Goal: Find specific page/section: Find specific page/section

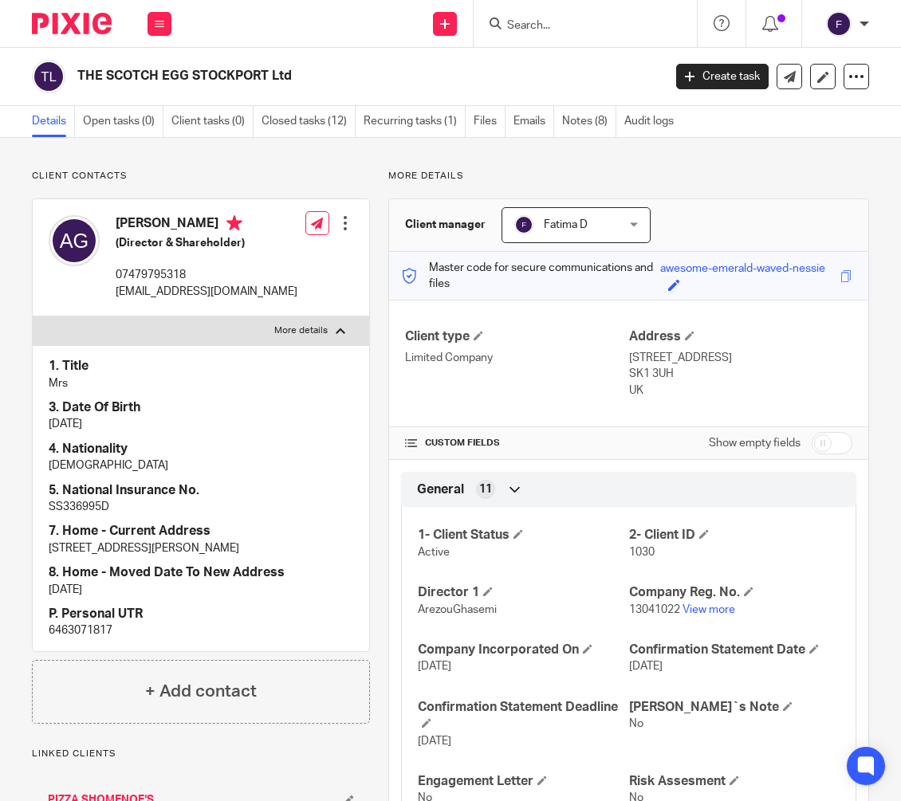
click at [525, 28] on input "Search" at bounding box center [576, 26] width 143 height 14
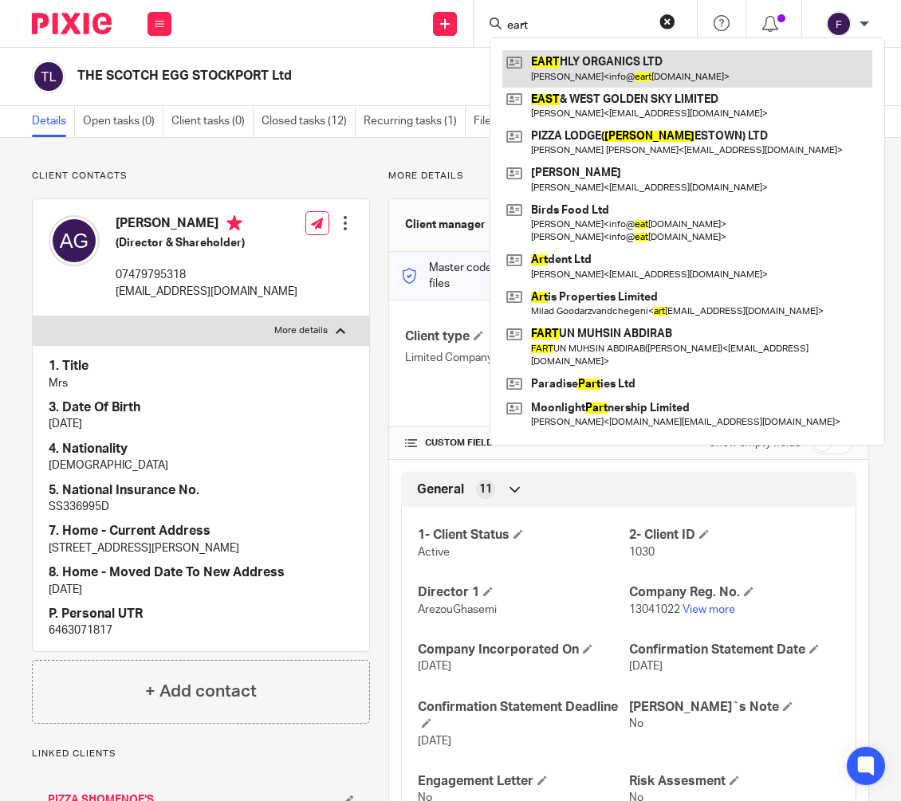
type input "eart"
click at [579, 64] on link at bounding box center [687, 68] width 370 height 37
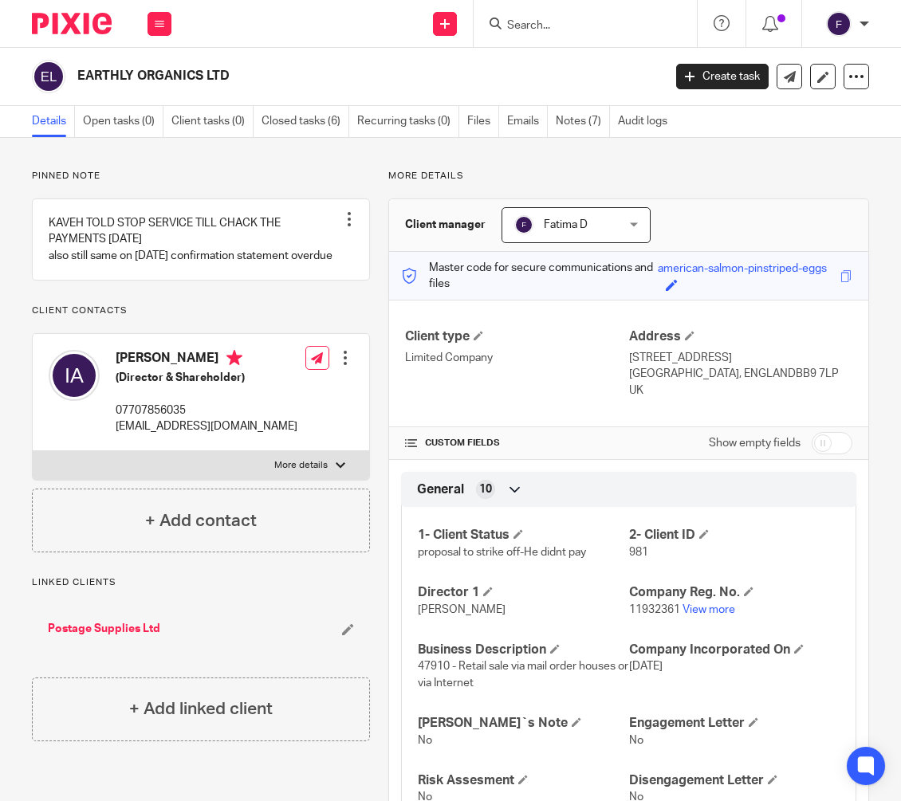
click at [551, 24] on input "Search" at bounding box center [576, 26] width 143 height 14
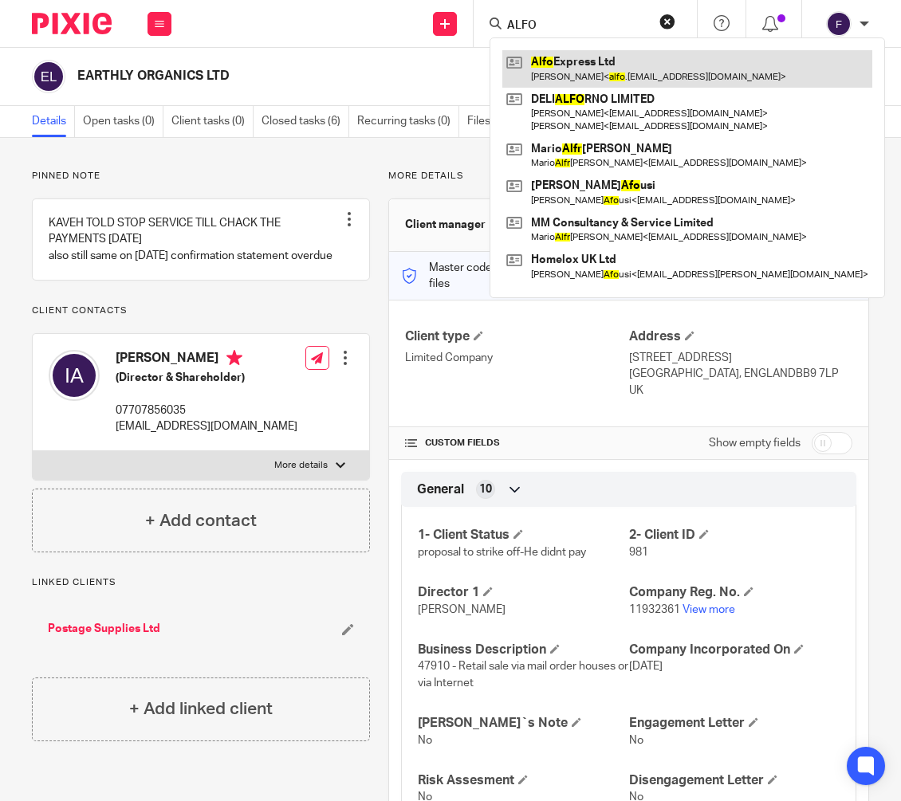
type input "ALFO"
click at [577, 61] on link at bounding box center [687, 68] width 370 height 37
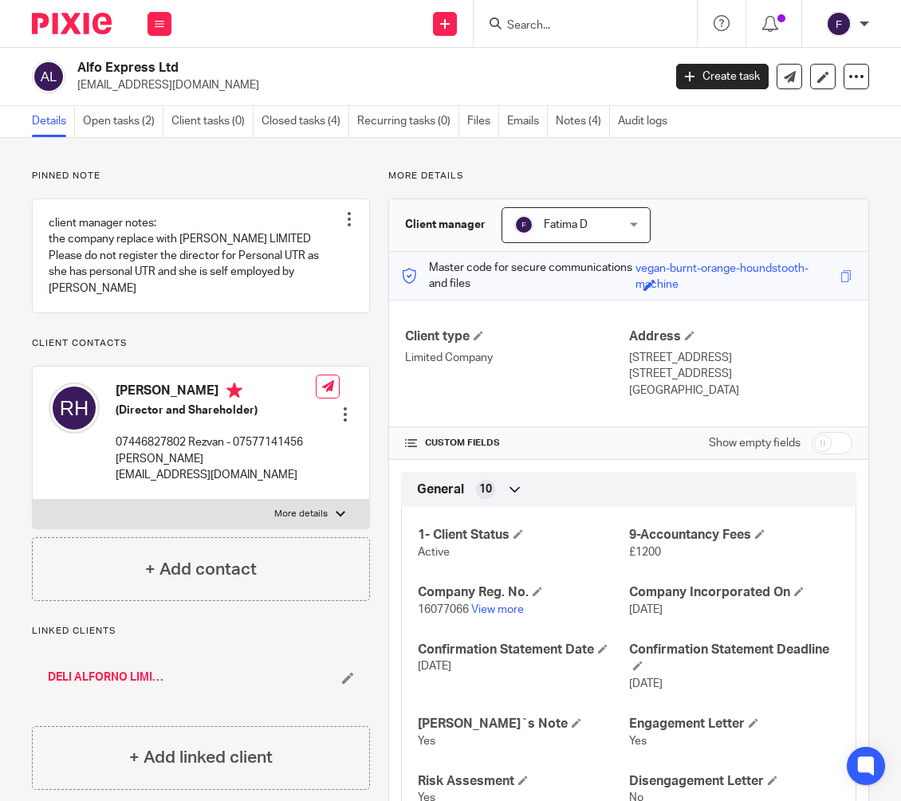
click at [540, 22] on input "Search" at bounding box center [576, 26] width 143 height 14
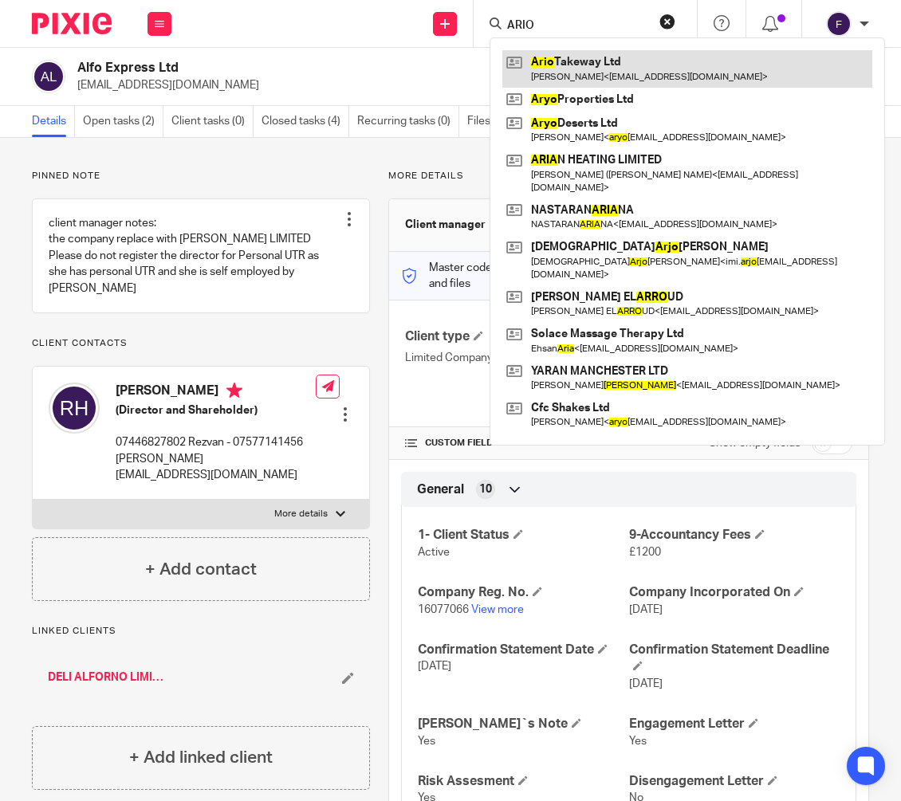
type input "ARIO"
click at [592, 64] on link at bounding box center [687, 68] width 370 height 37
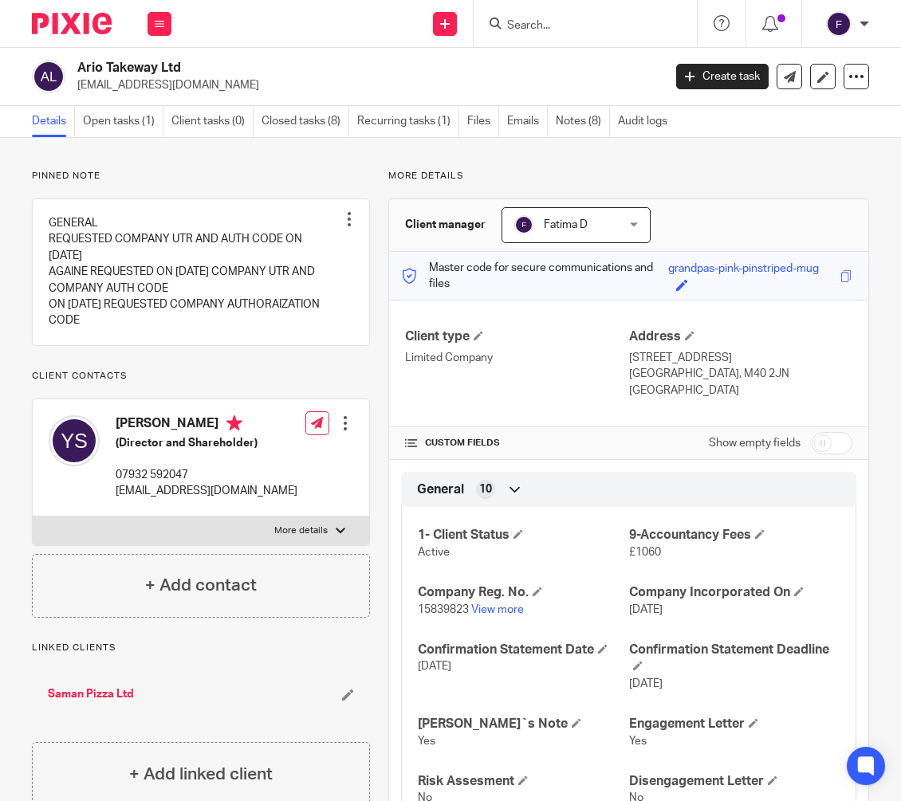
click at [336, 536] on div at bounding box center [341, 531] width 10 height 10
click at [33, 517] on input "More details" at bounding box center [32, 516] width 1 height 1
checkbox input "true"
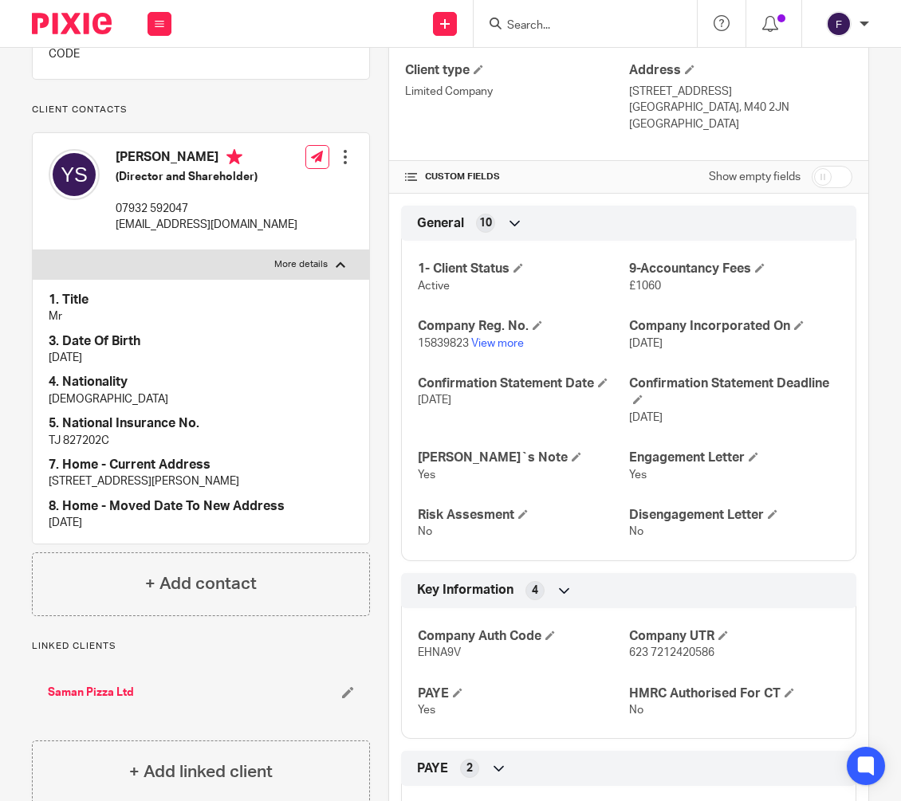
scroll to position [239, 0]
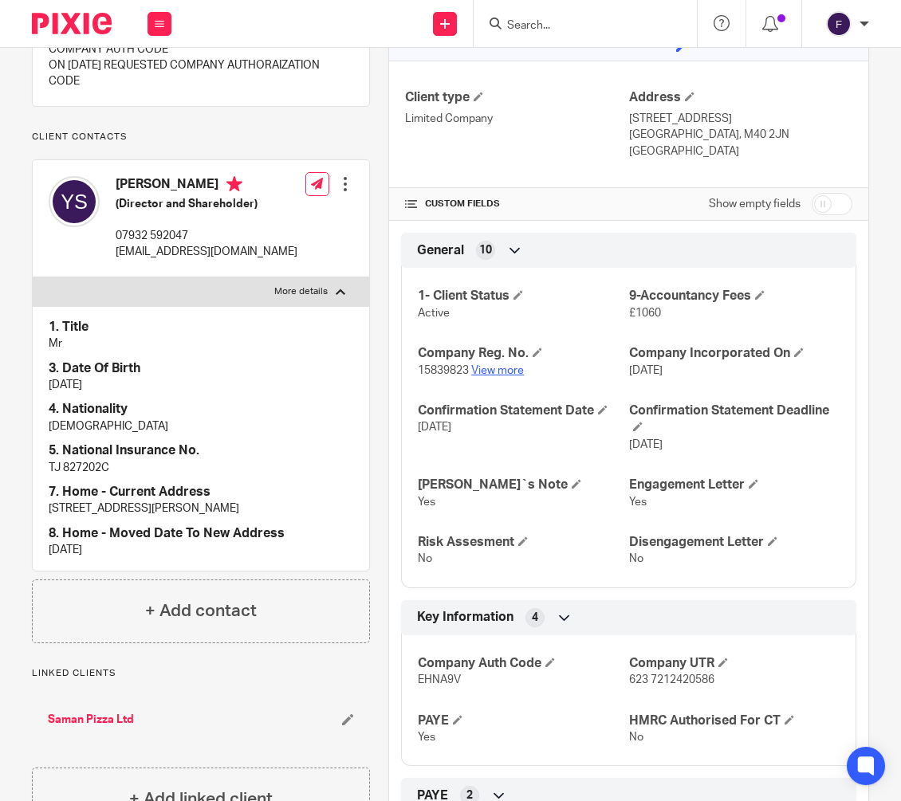
click at [501, 368] on link "View more" at bounding box center [497, 370] width 53 height 11
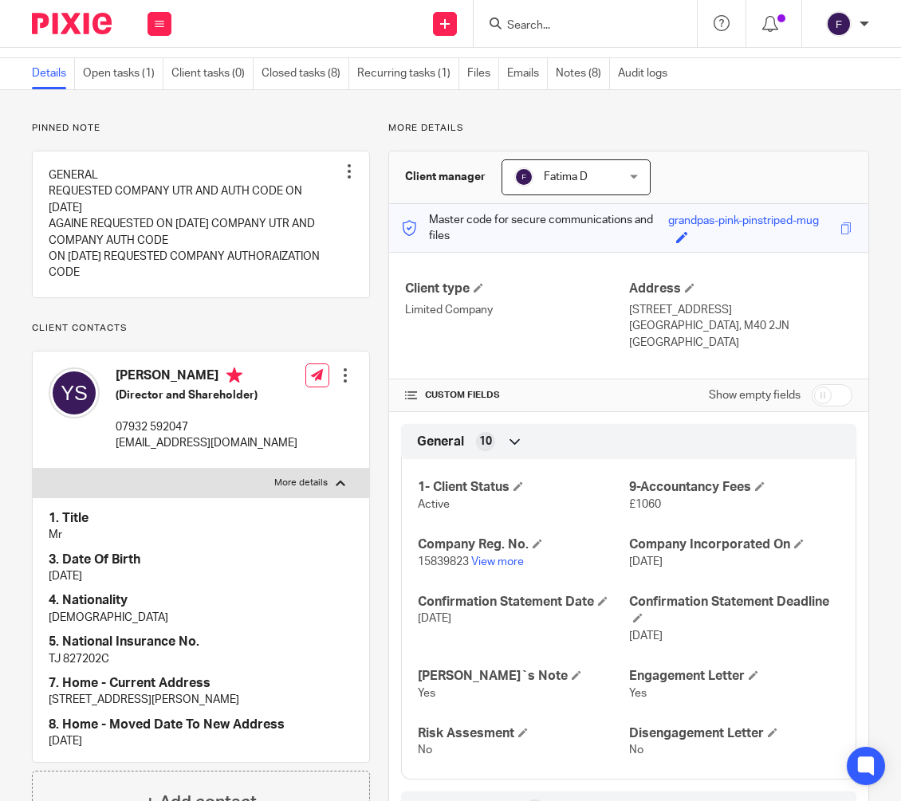
scroll to position [0, 0]
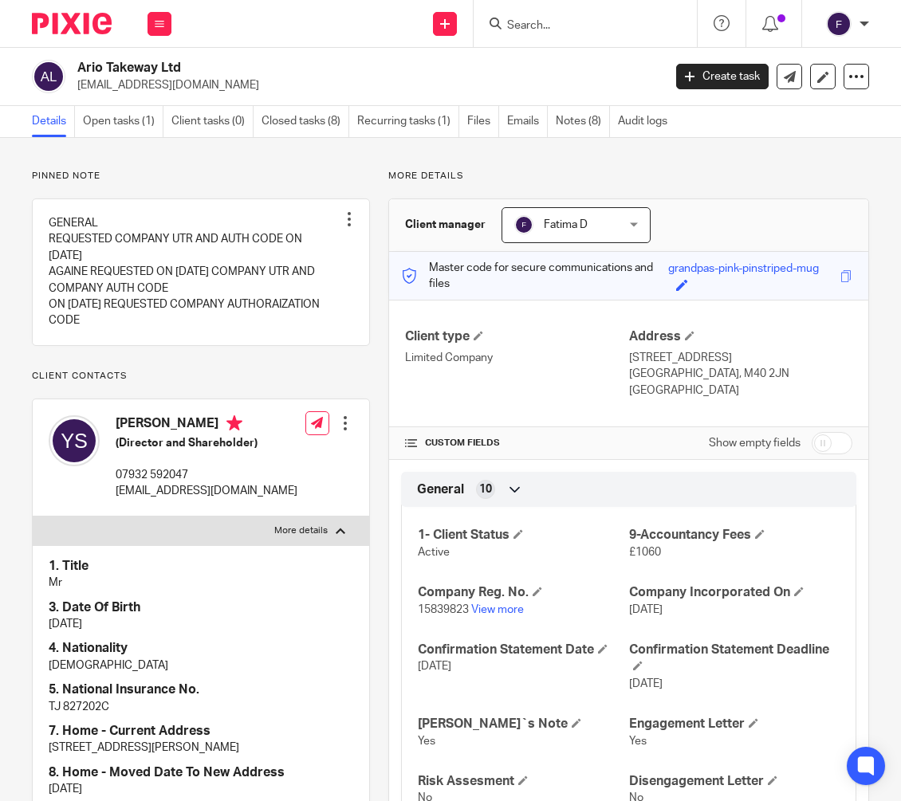
click at [523, 26] on input "Search" at bounding box center [576, 26] width 143 height 14
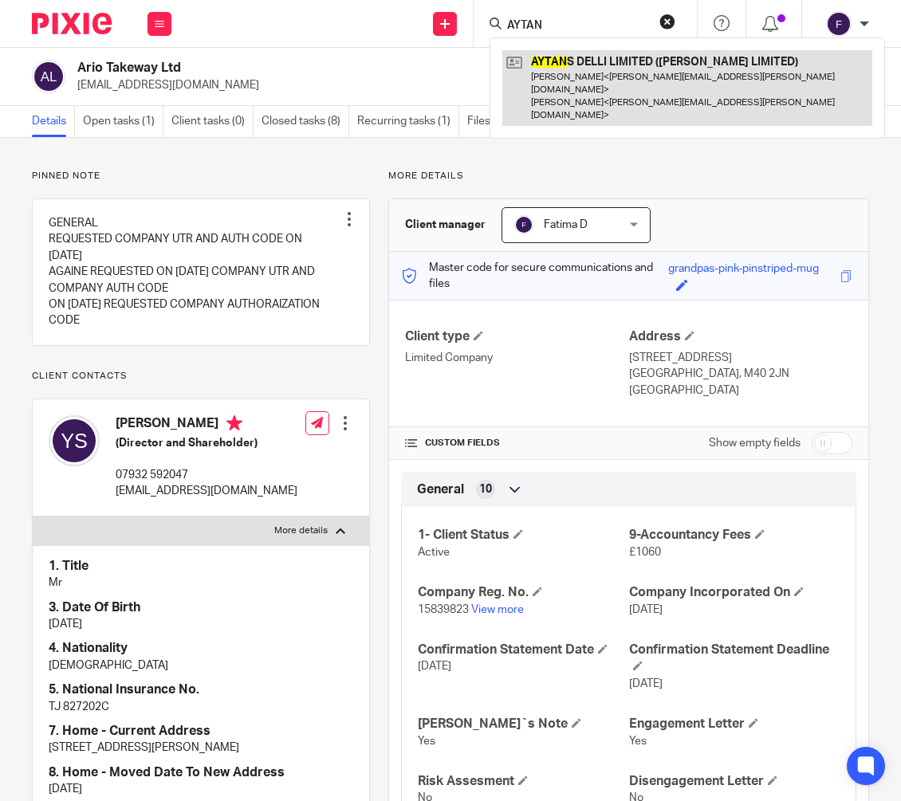
type input "AYTAN"
click at [561, 62] on link at bounding box center [687, 88] width 370 height 76
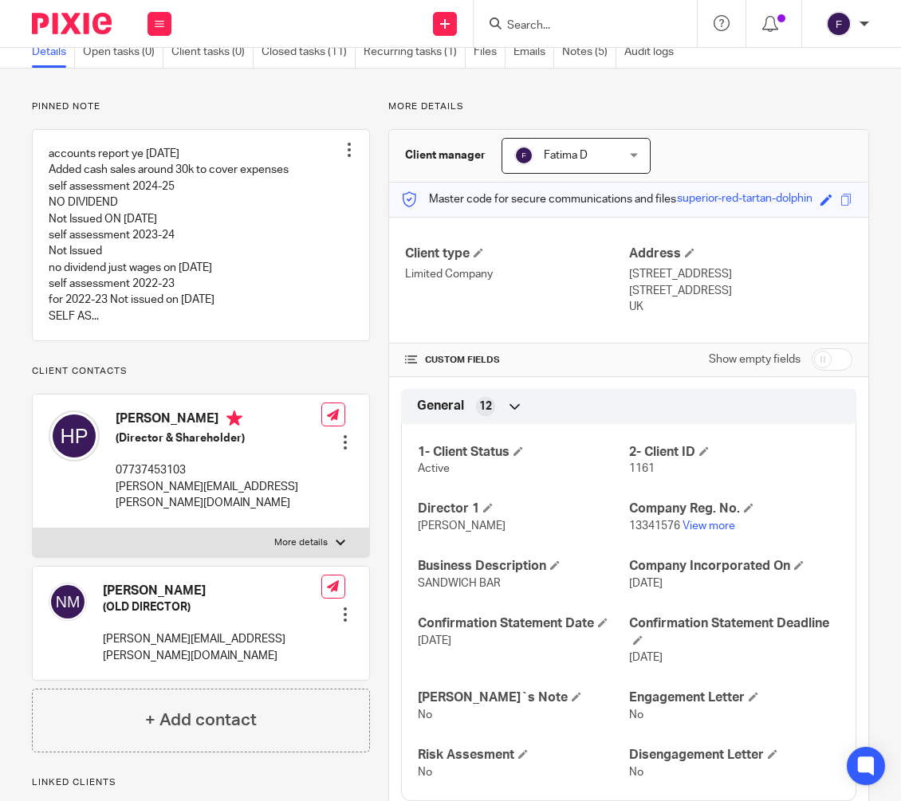
scroll to position [159, 0]
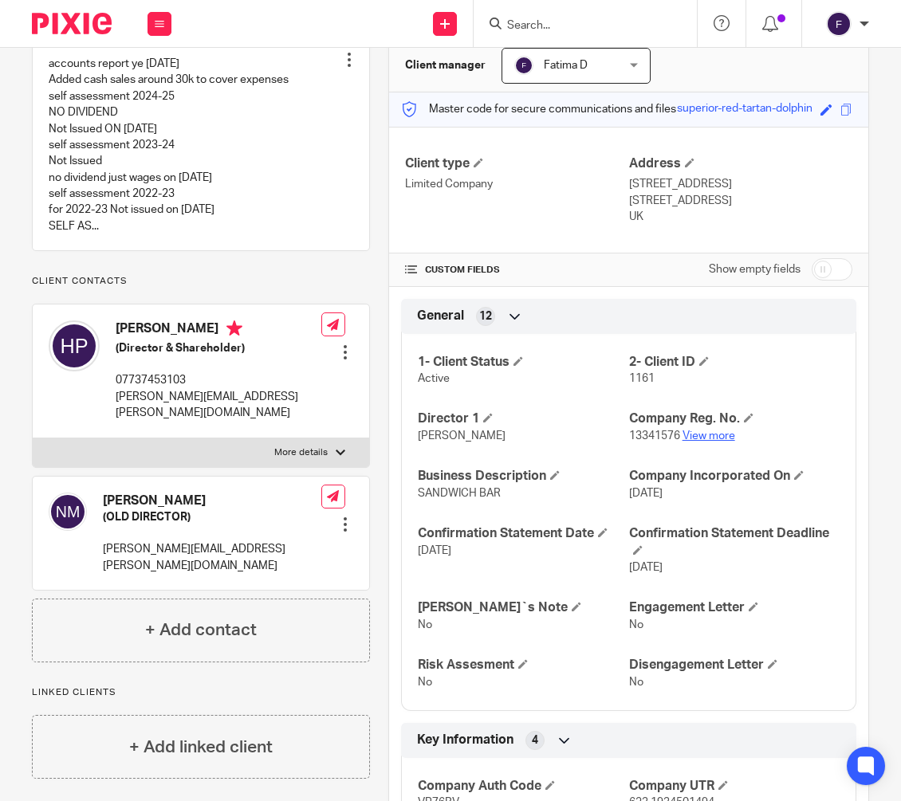
click at [715, 442] on link "View more" at bounding box center [708, 435] width 53 height 11
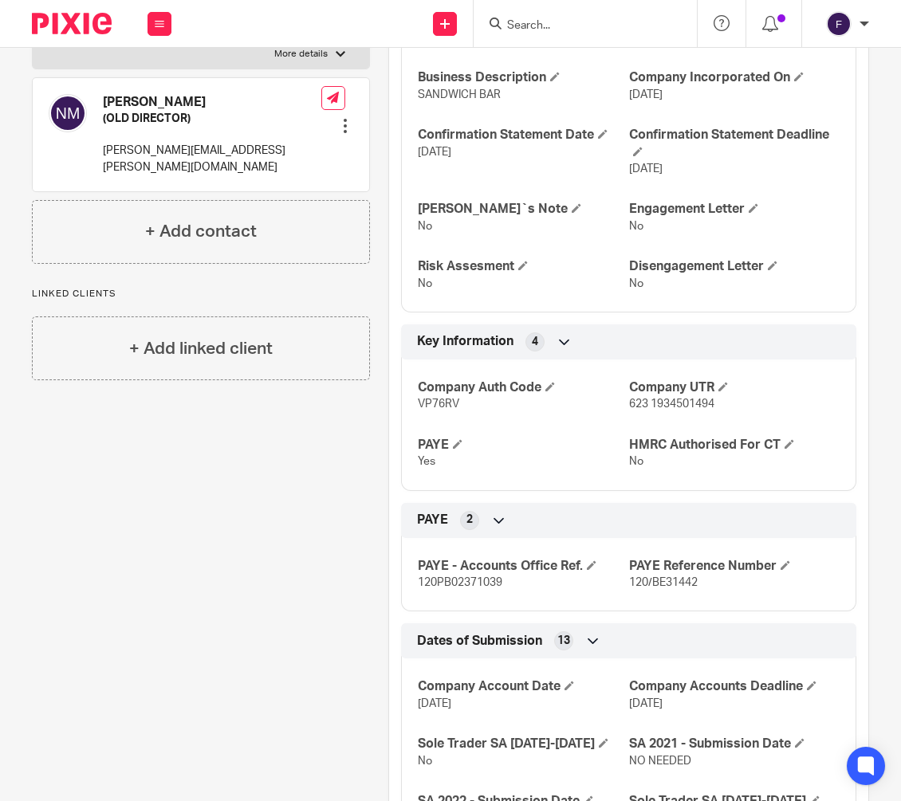
scroll to position [909, 0]
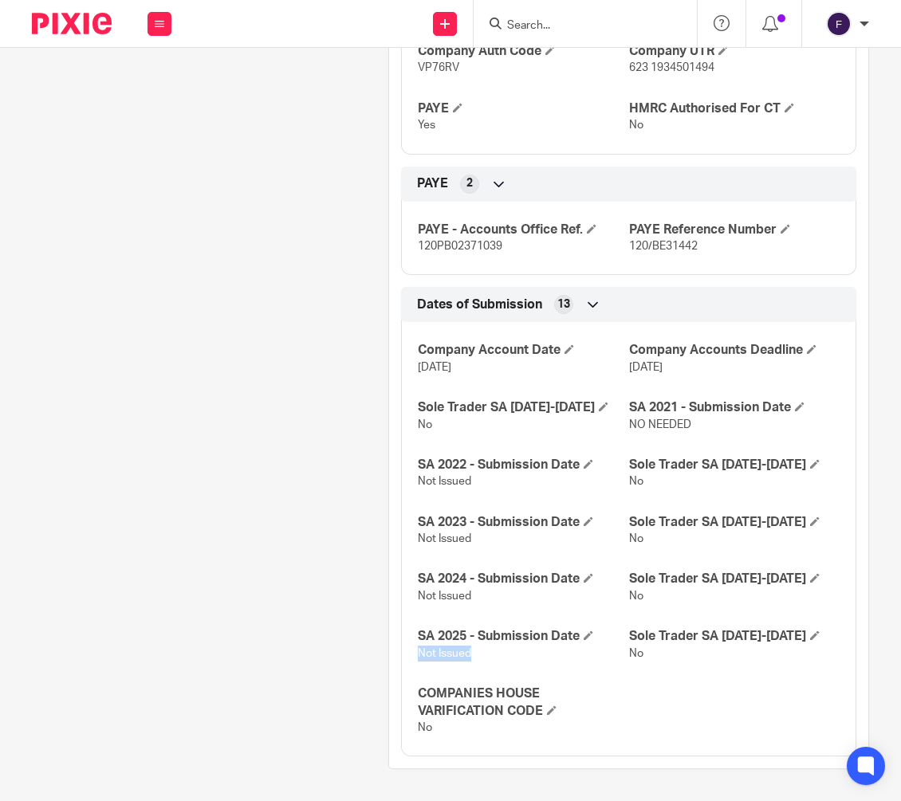
drag, startPoint x: 466, startPoint y: 651, endPoint x: 411, endPoint y: 657, distance: 55.3
click at [411, 657] on div "Company Account Date 30 Apr 2026 Company Accounts Deadline 31 Jan 2027 Sole Tra…" at bounding box center [628, 533] width 455 height 446
copy span "Not Issued"
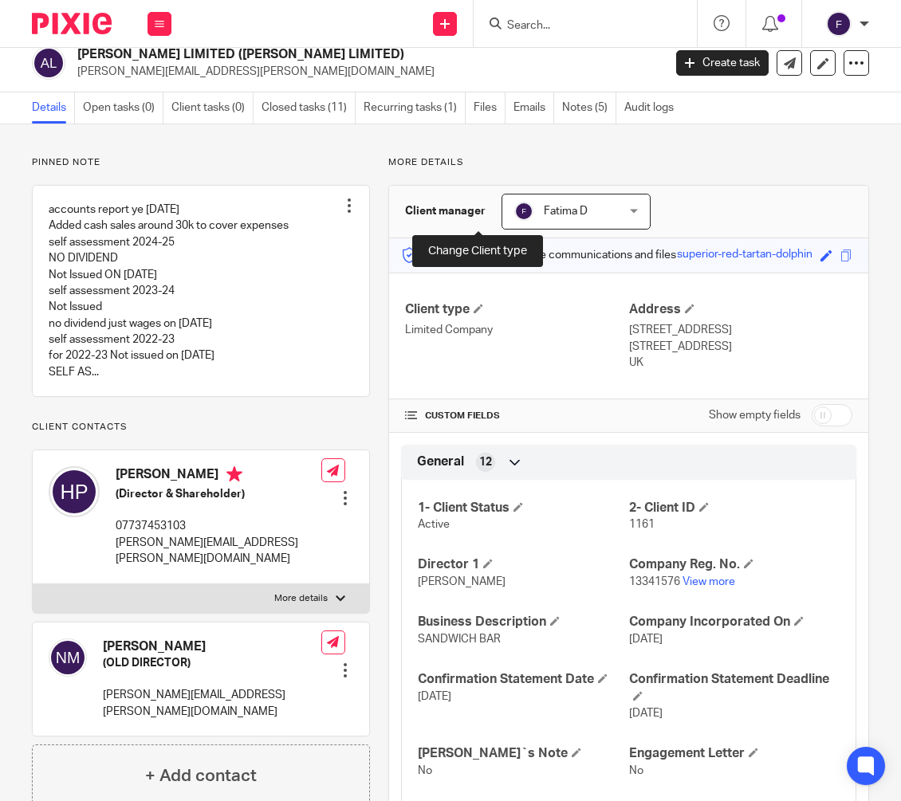
scroll to position [0, 0]
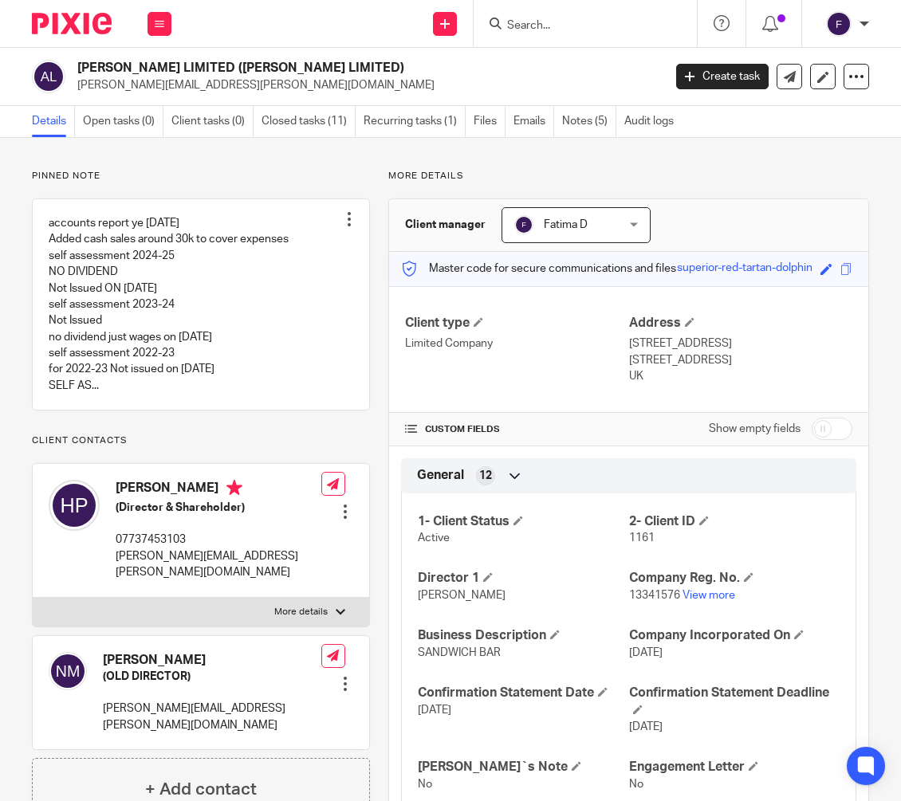
click at [522, 22] on input "Search" at bounding box center [576, 26] width 143 height 14
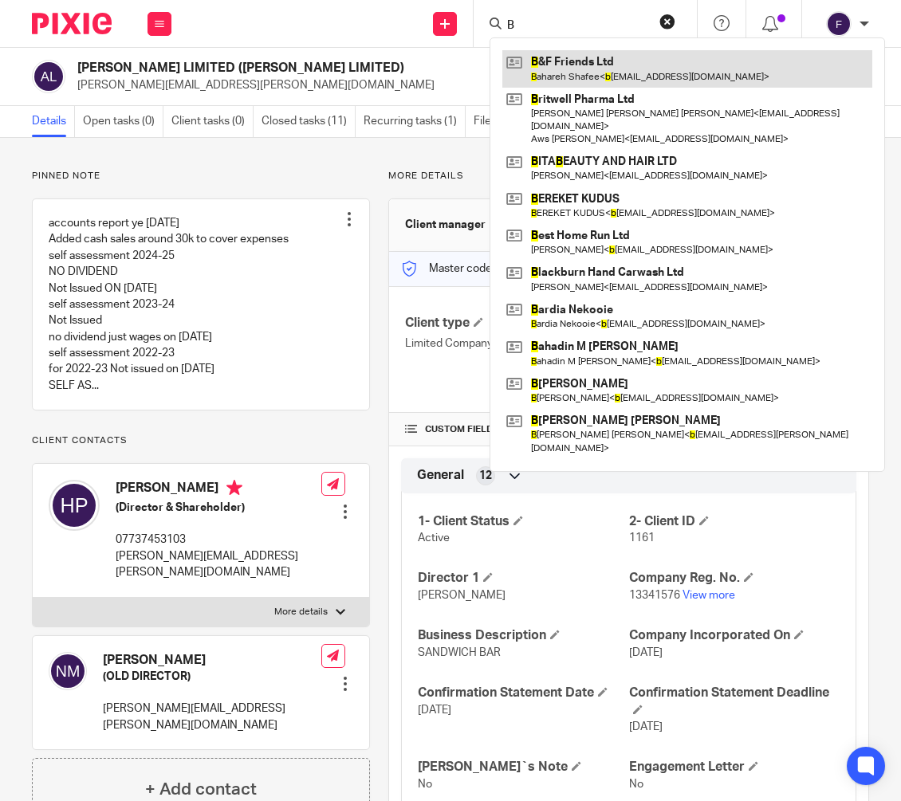
type input "B"
click at [566, 56] on link at bounding box center [687, 68] width 370 height 37
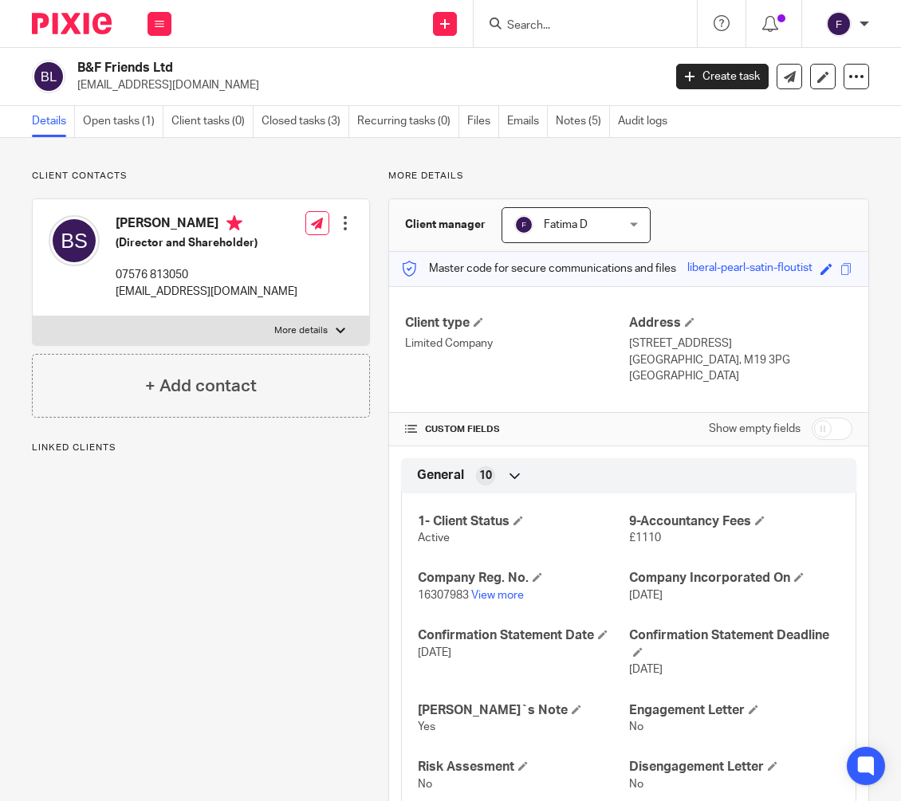
click at [338, 328] on div at bounding box center [341, 331] width 10 height 10
click at [33, 316] on input "More details" at bounding box center [32, 316] width 1 height 1
checkbox input "true"
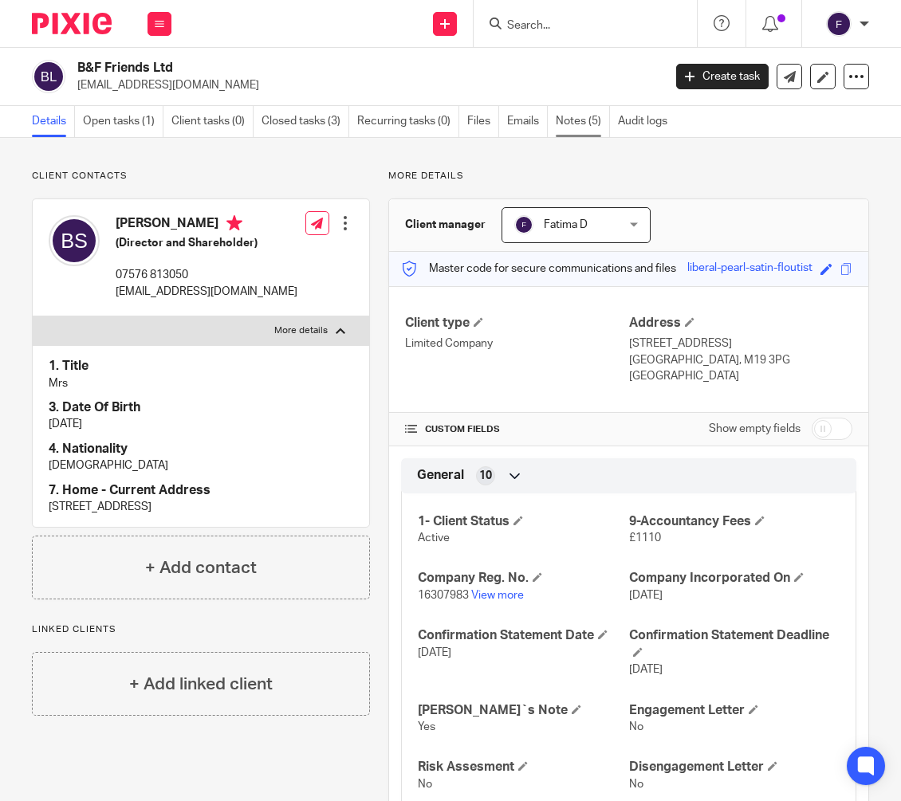
click at [580, 119] on link "Notes (5)" at bounding box center [583, 121] width 54 height 31
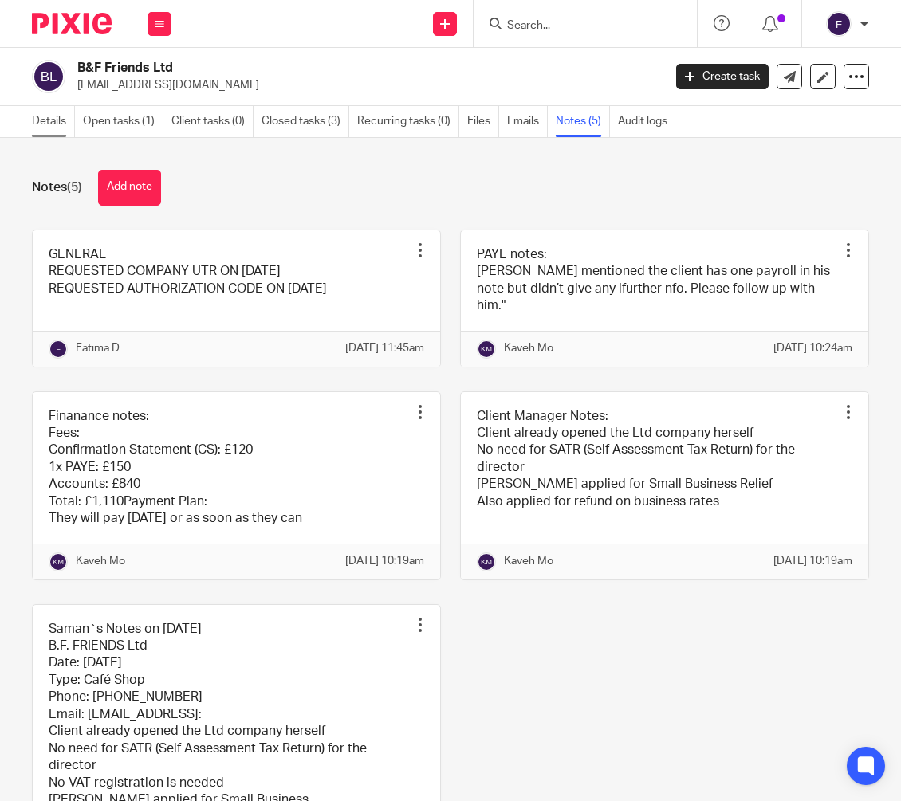
click at [49, 119] on link "Details" at bounding box center [53, 121] width 43 height 31
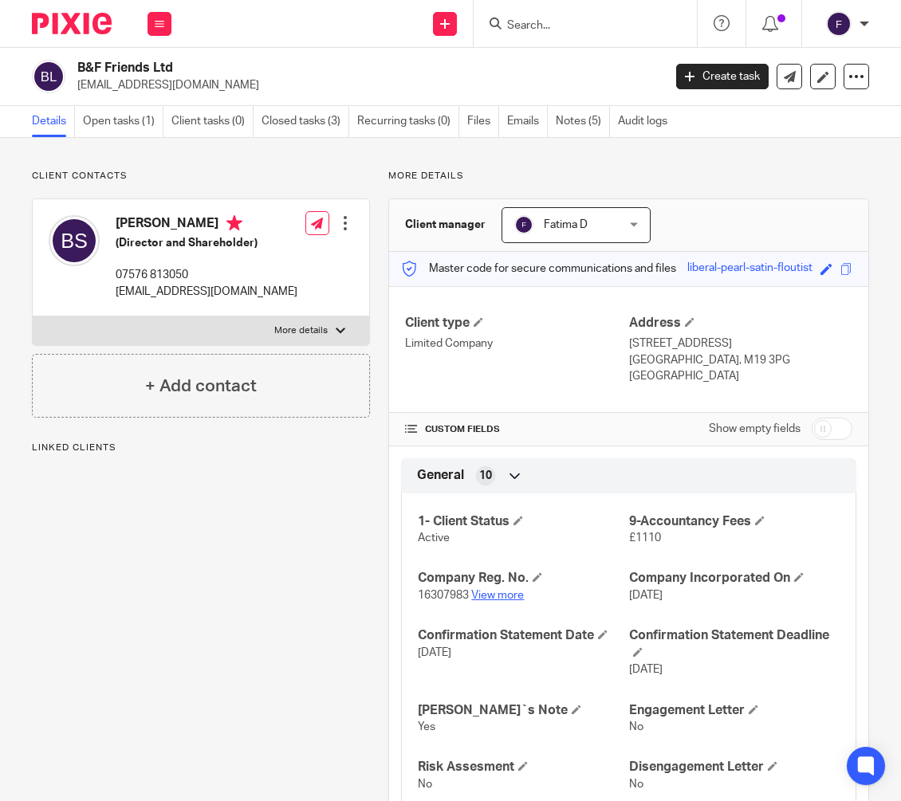
click at [482, 591] on link "View more" at bounding box center [497, 595] width 53 height 11
click at [505, 26] on input "Search" at bounding box center [576, 26] width 143 height 14
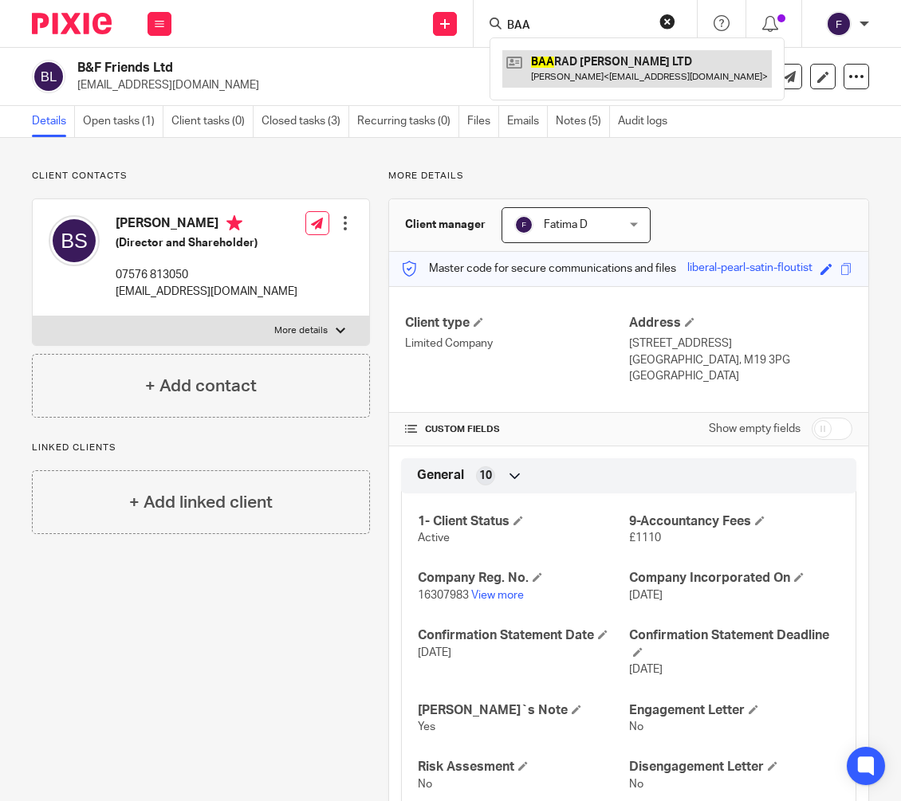
type input "BAA"
click at [560, 58] on link at bounding box center [636, 68] width 269 height 37
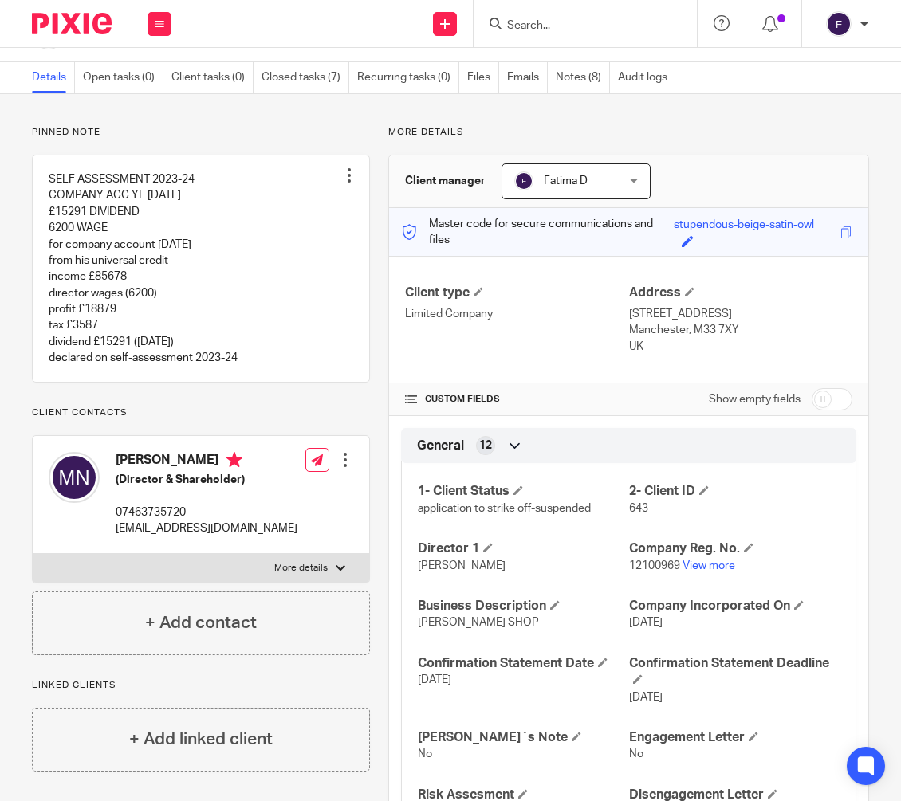
scroll to position [80, 0]
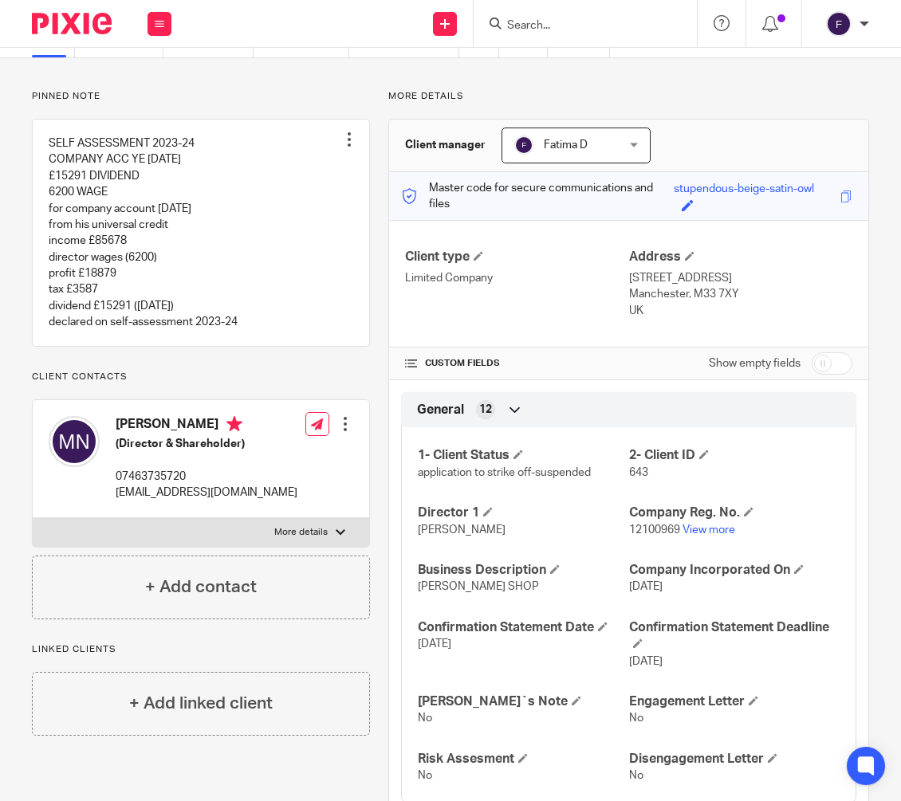
click at [348, 530] on label "More details" at bounding box center [201, 532] width 336 height 29
click at [33, 518] on input "More details" at bounding box center [32, 517] width 1 height 1
checkbox input "true"
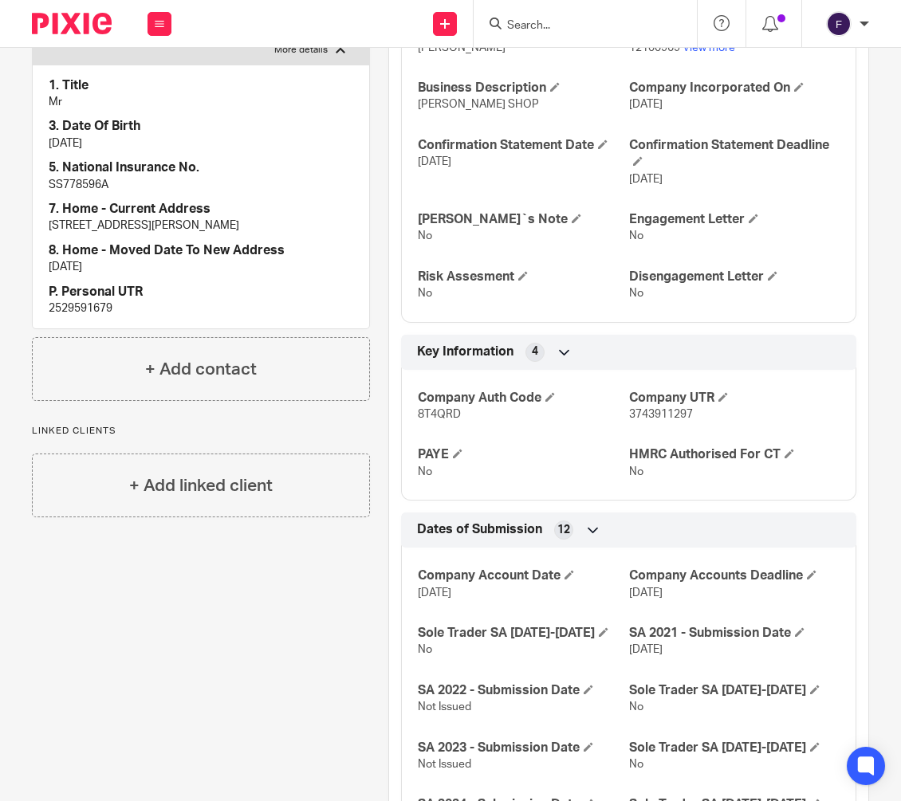
scroll to position [332, 0]
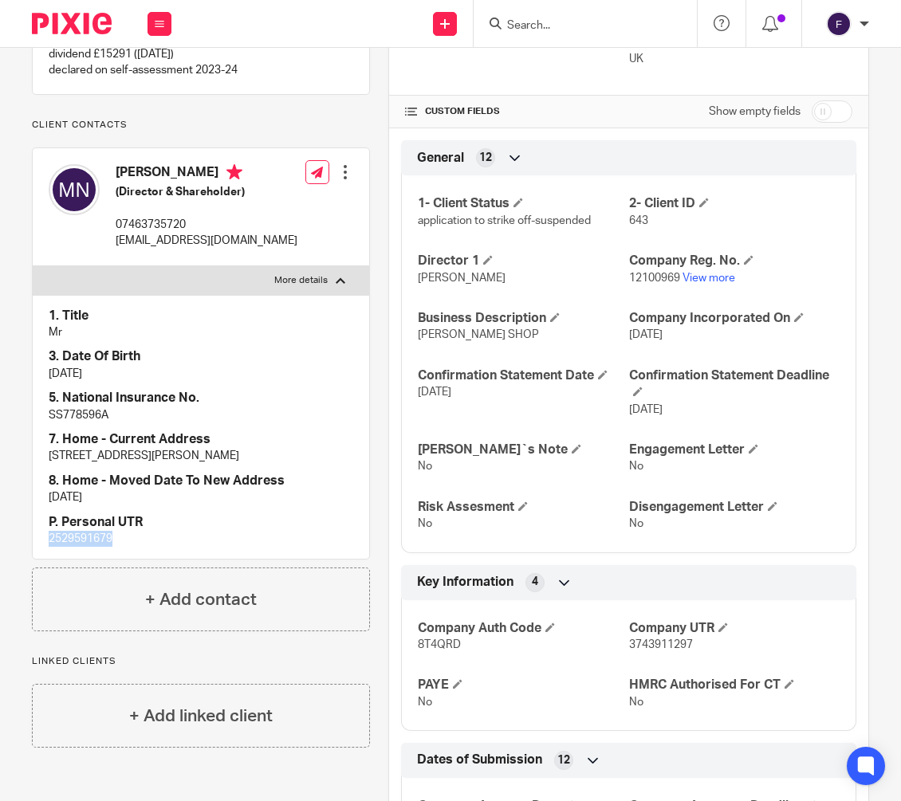
drag, startPoint x: 119, startPoint y: 539, endPoint x: 44, endPoint y: 537, distance: 75.0
click at [44, 537] on div "1. Title Mr 3. Date Of Birth 23/09/1979 5. National Insurance No. SS778596A 7. …" at bounding box center [201, 427] width 336 height 265
copy p "2529591679"
click at [702, 278] on link "View more" at bounding box center [708, 278] width 53 height 11
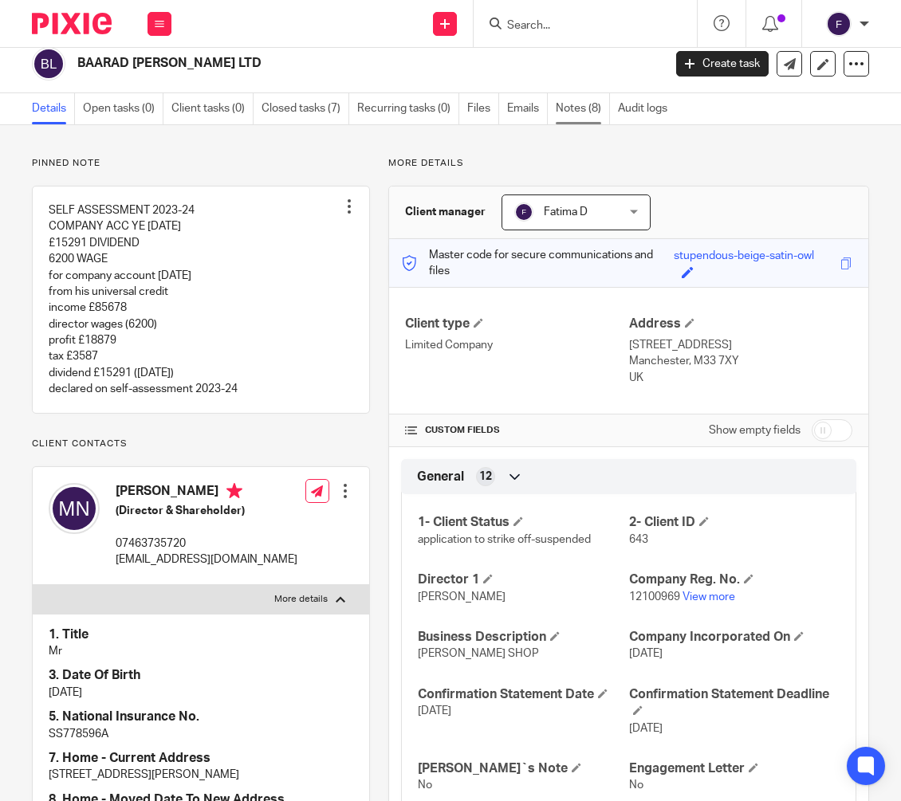
click at [583, 104] on link "Notes (8)" at bounding box center [583, 108] width 54 height 31
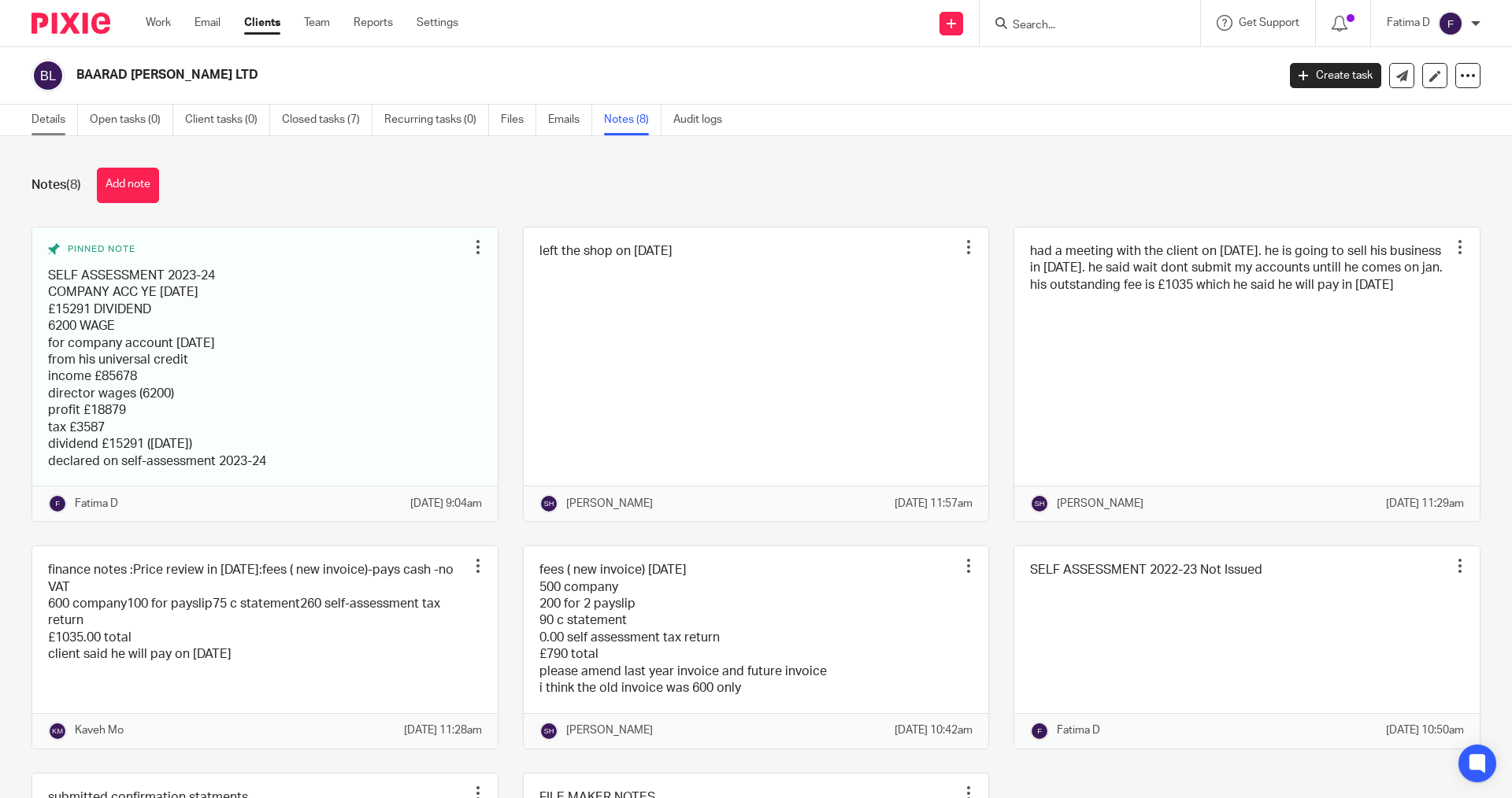
click at [51, 120] on link "Details" at bounding box center [54, 120] width 46 height 31
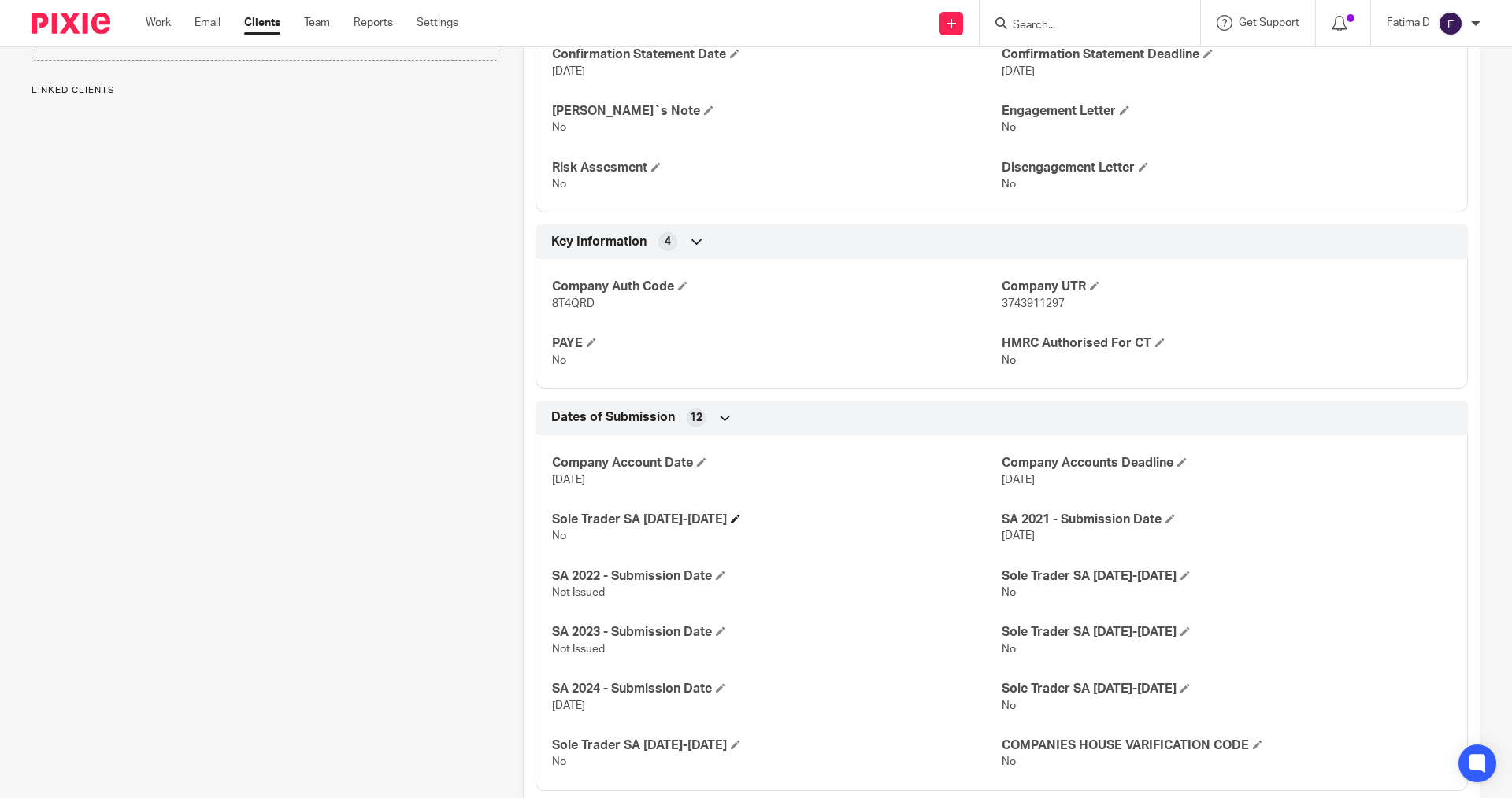
scroll to position [667, 0]
